Goal: Task Accomplishment & Management: Complete application form

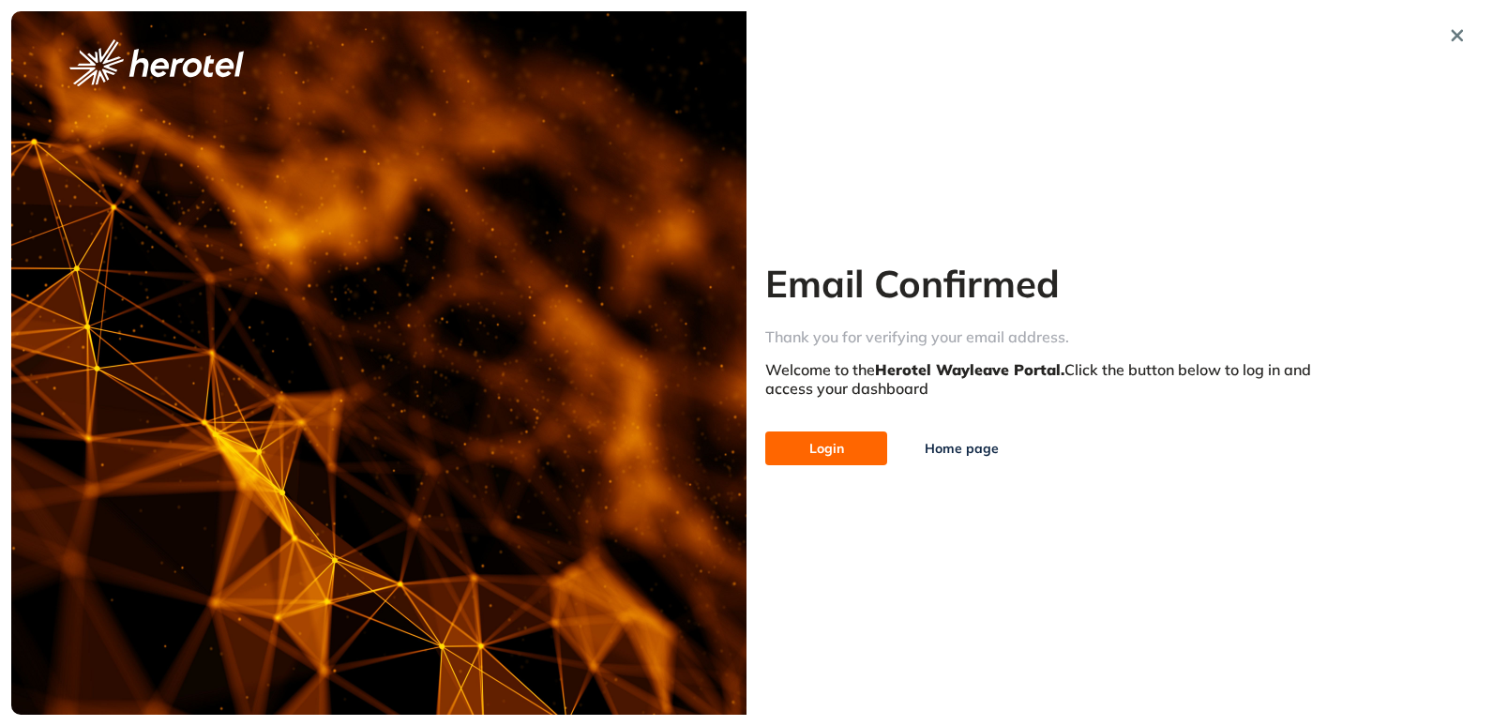
click at [837, 450] on span "Login" at bounding box center [826, 448] width 35 height 21
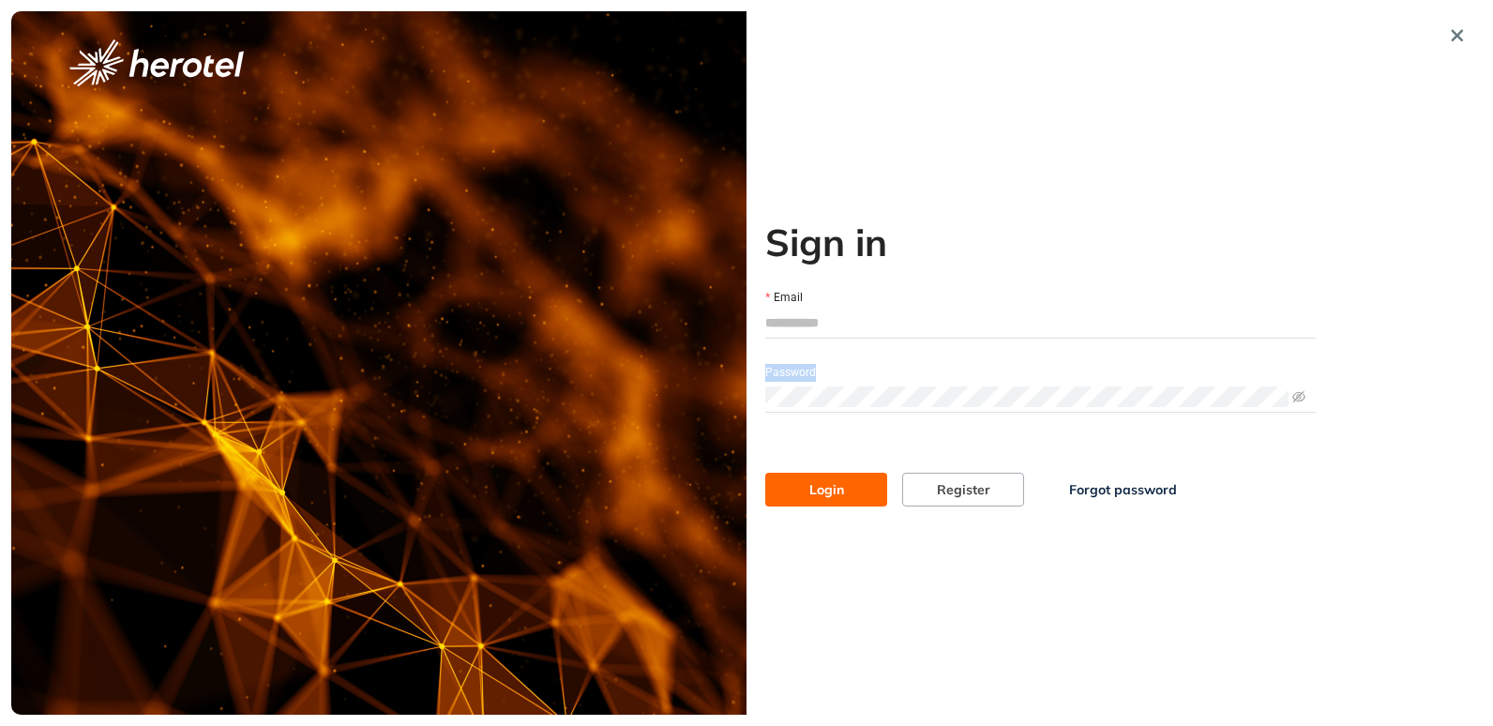
click at [837, 450] on div "Login Register Forgot password" at bounding box center [1040, 470] width 565 height 71
click at [714, 416] on div "Sign in Email Password Login Register Forgot password" at bounding box center [746, 362] width 1470 height 703
click at [795, 320] on input "Email" at bounding box center [1040, 322] width 550 height 28
type input "**********"
click at [765, 473] on button "Login" at bounding box center [826, 490] width 122 height 34
